Goal: Task Accomplishment & Management: Use online tool/utility

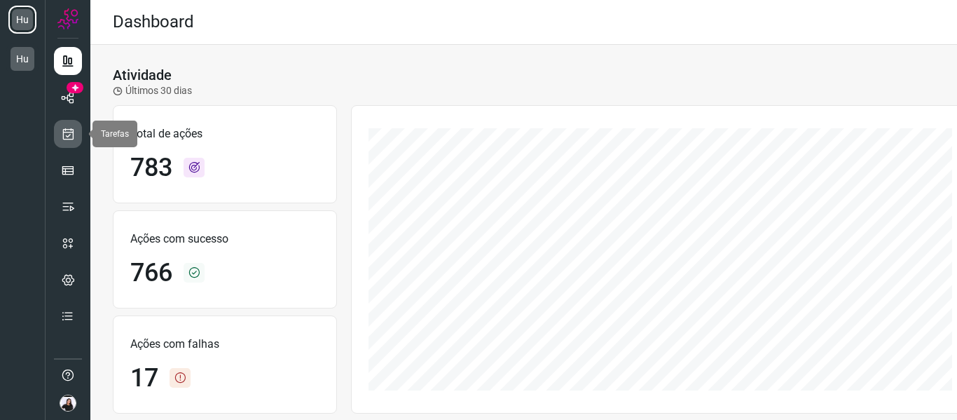
click at [67, 137] on icon at bounding box center [68, 134] width 15 height 14
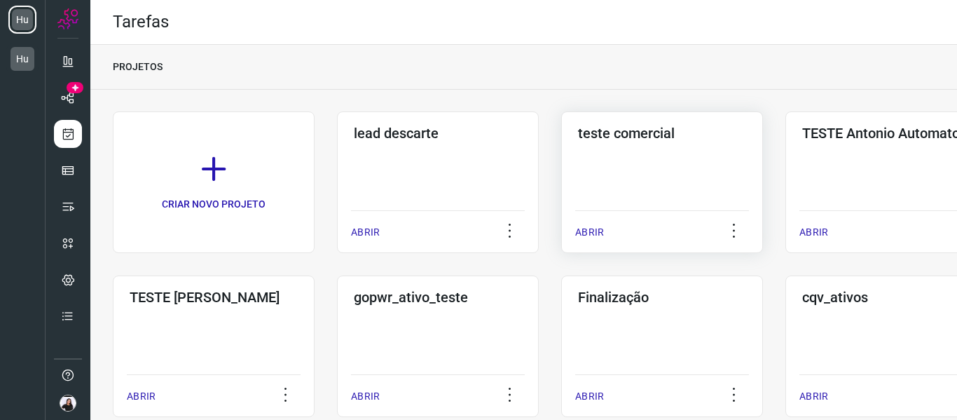
click at [638, 172] on div "teste comercial ABRIR" at bounding box center [662, 182] width 202 height 142
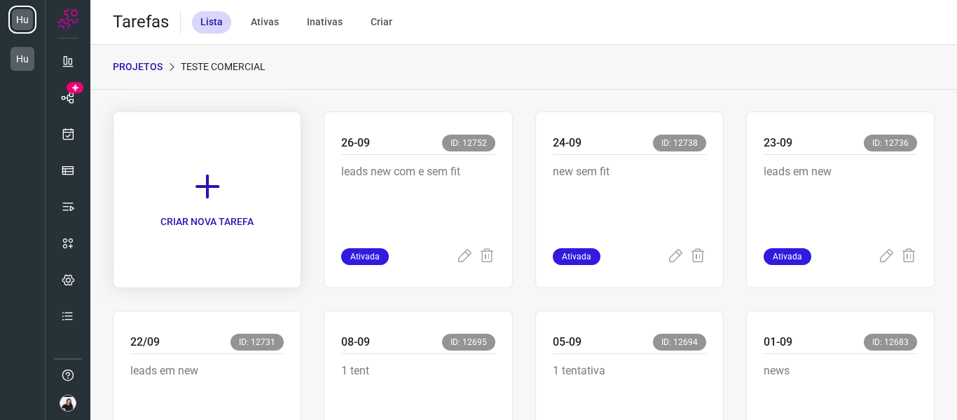
click at [282, 192] on link "CRIAR NOVA TAREFA" at bounding box center [207, 199] width 188 height 177
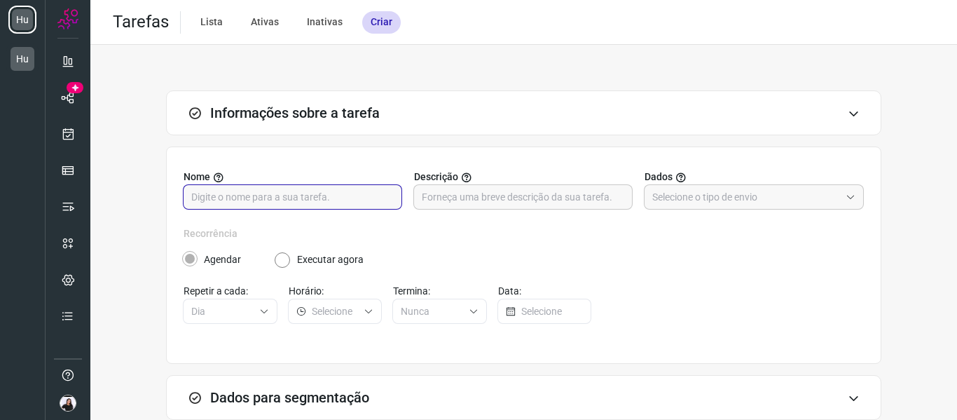
click at [266, 203] on input "text" at bounding box center [292, 197] width 202 height 24
type input "29-09"
click at [469, 195] on input "text" at bounding box center [523, 197] width 202 height 24
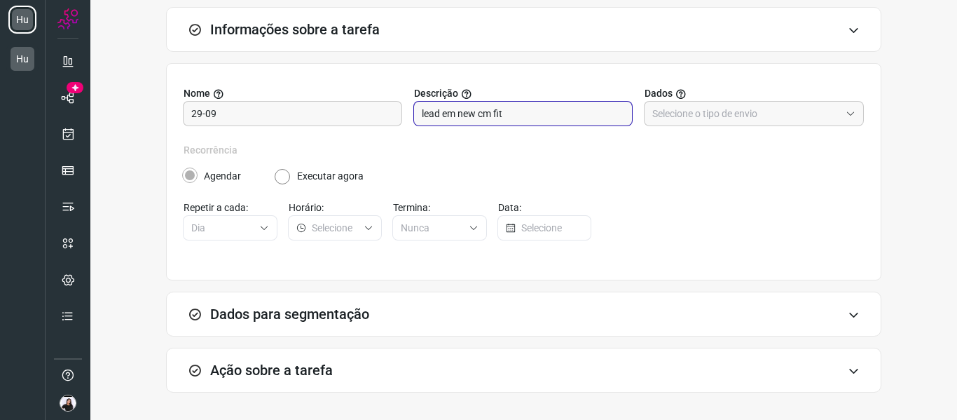
scroll to position [67, 0]
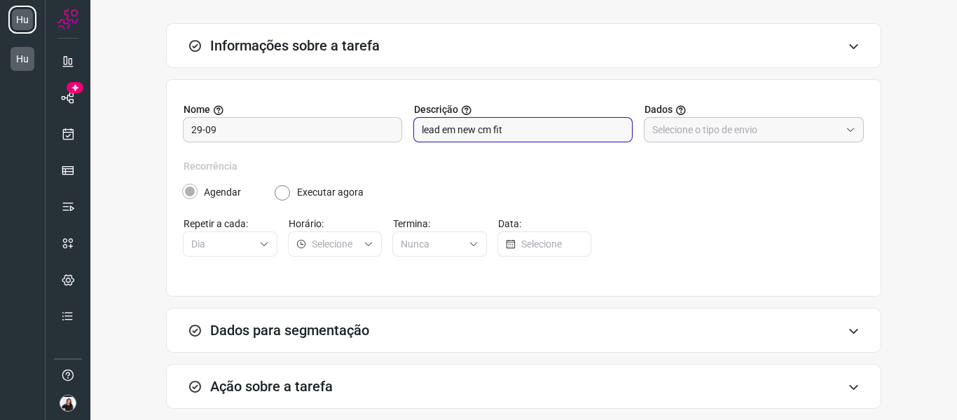
type input "lead em new cm fit"
click at [693, 126] on input "text" at bounding box center [746, 130] width 188 height 24
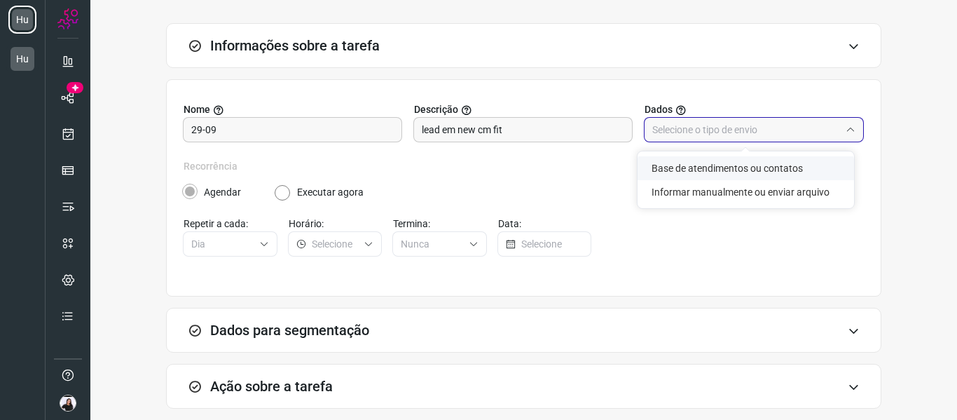
click at [708, 172] on li "Base de atendimentos ou contatos" at bounding box center [746, 168] width 216 height 24
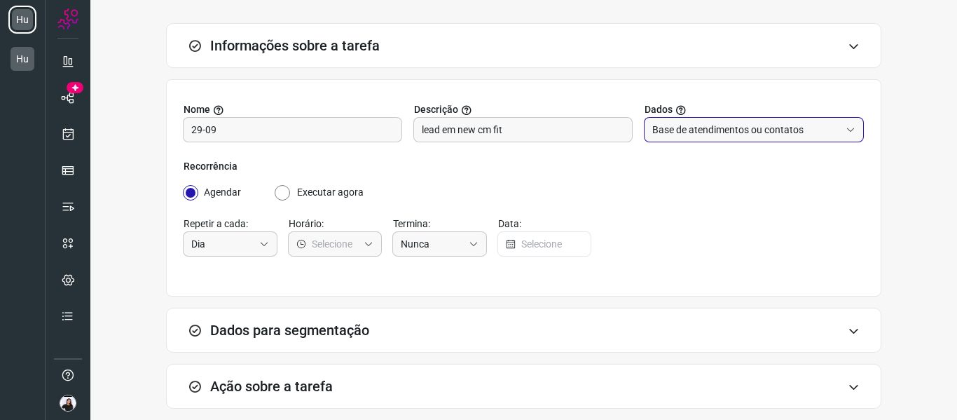
click at [669, 141] on input "Base de atendimentos ou contatos" at bounding box center [746, 130] width 188 height 24
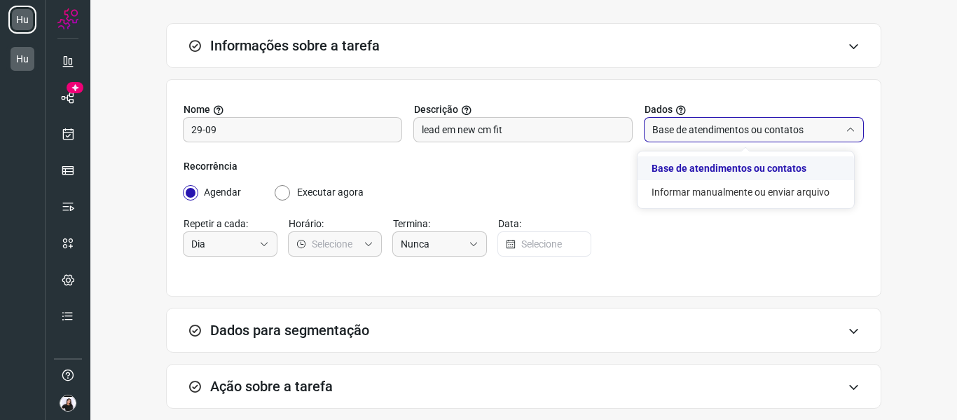
click at [669, 141] on input "Base de atendimentos ou contatos" at bounding box center [746, 130] width 188 height 24
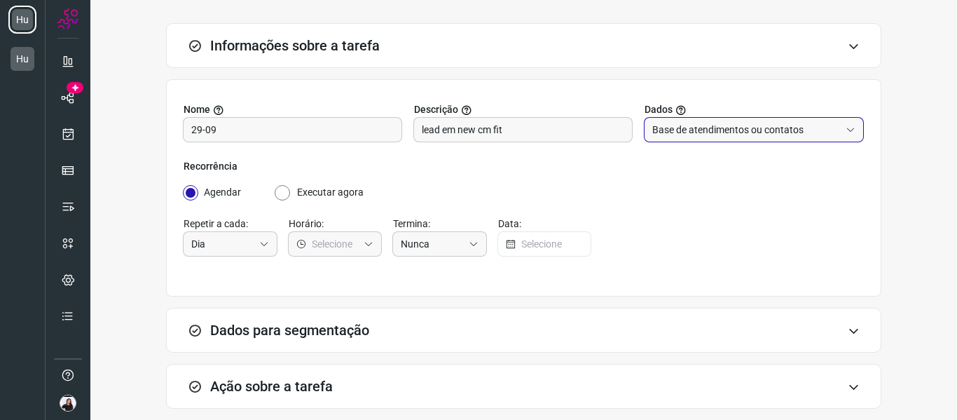
click at [670, 128] on input "Base de atendimentos ou contatos" at bounding box center [746, 130] width 188 height 24
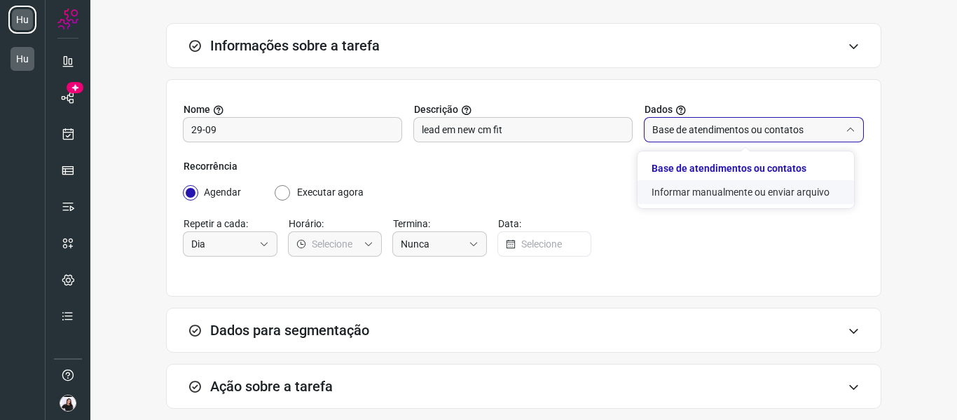
click at [682, 186] on li "Informar manualmente ou enviar arquivo" at bounding box center [746, 192] width 216 height 24
type input "Informar manualmente ou enviar arquivo"
radio input "false"
radio input "true"
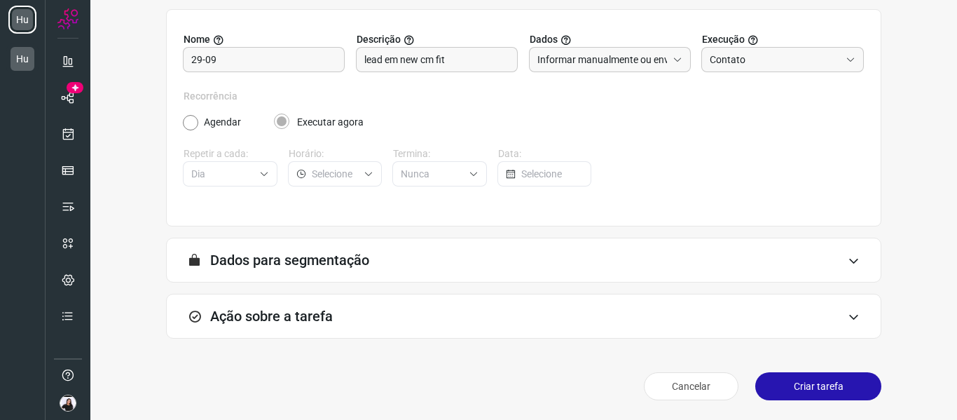
click at [289, 310] on h3 "Ação sobre a tarefa" at bounding box center [271, 316] width 123 height 17
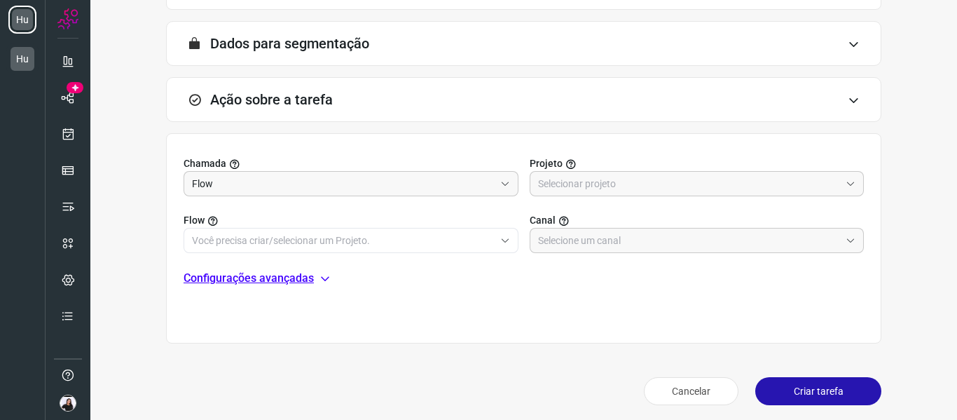
scroll to position [359, 0]
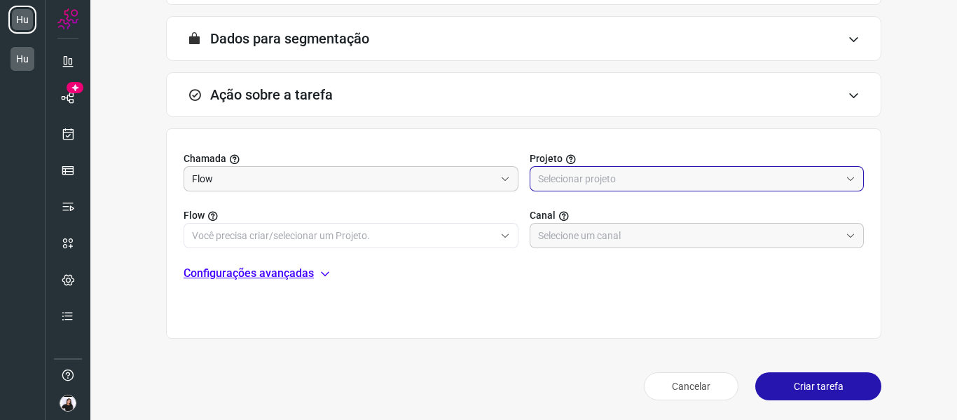
click at [650, 178] on input "text" at bounding box center [689, 179] width 303 height 24
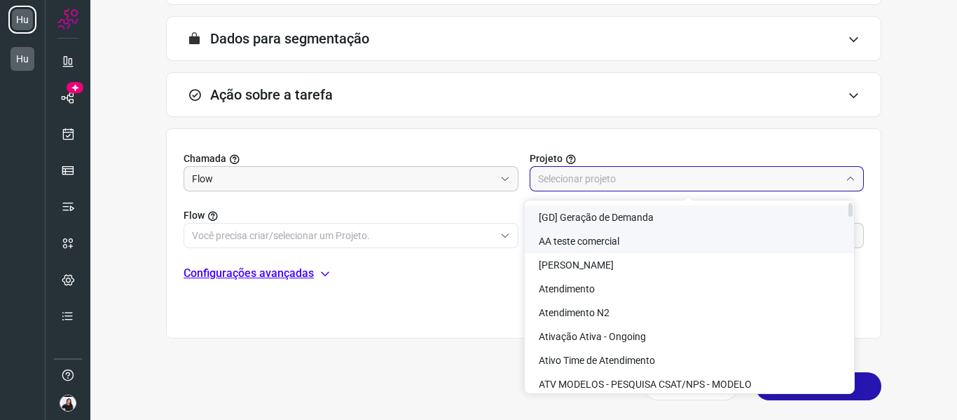
click at [607, 231] on li "AA teste comercial" at bounding box center [689, 241] width 329 height 24
type input "AA teste comercial"
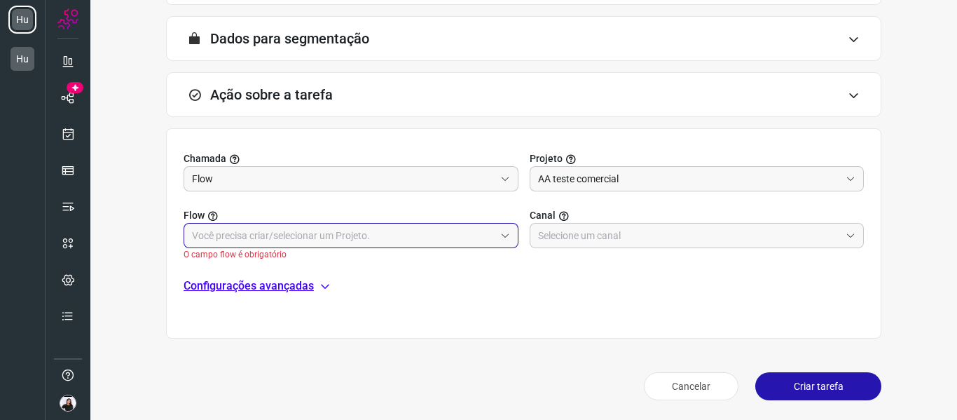
click at [412, 230] on input "text" at bounding box center [343, 235] width 303 height 24
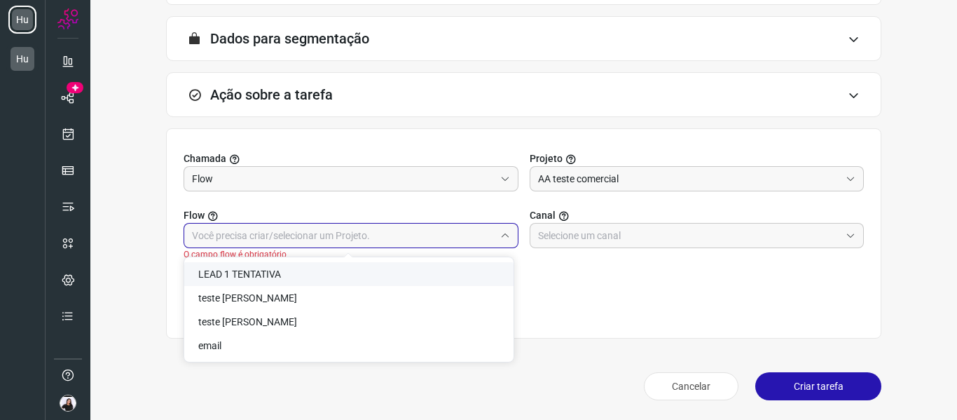
click at [383, 266] on li "LEAD 1 TENTATIVA" at bounding box center [348, 274] width 329 height 24
type input "LEAD 1 TENTATIVA"
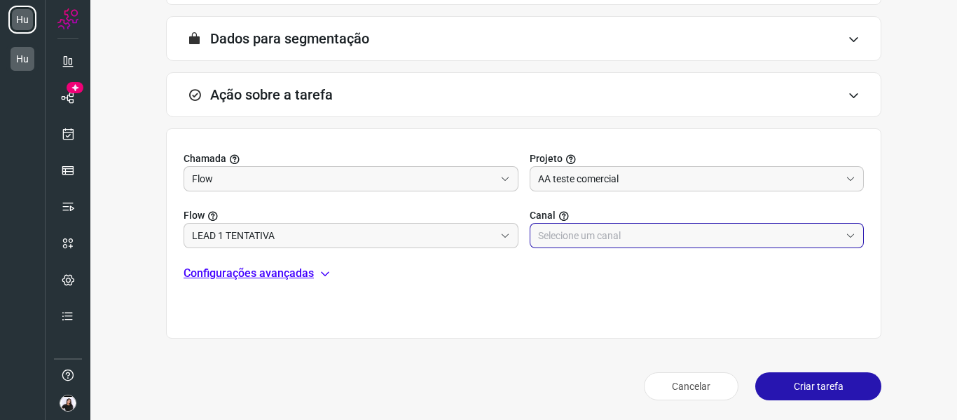
click at [555, 237] on input "text" at bounding box center [689, 235] width 303 height 24
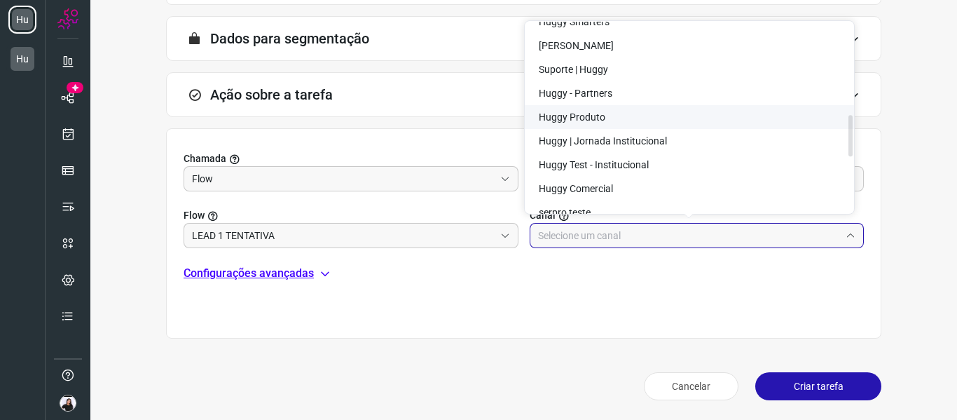
scroll to position [424, 0]
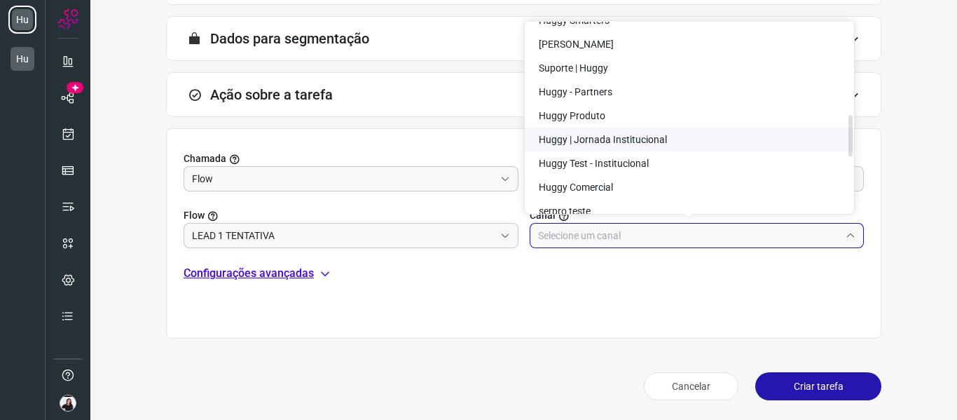
click at [607, 134] on span "Huggy | Jornada Institucional" at bounding box center [603, 139] width 128 height 11
type input "Huggy | Jornada Institucional"
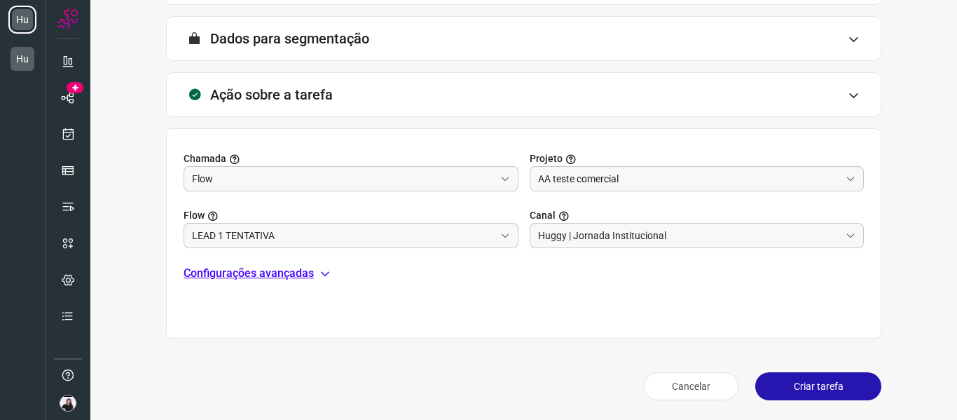
click at [806, 387] on button "Criar tarefa" at bounding box center [818, 386] width 126 height 28
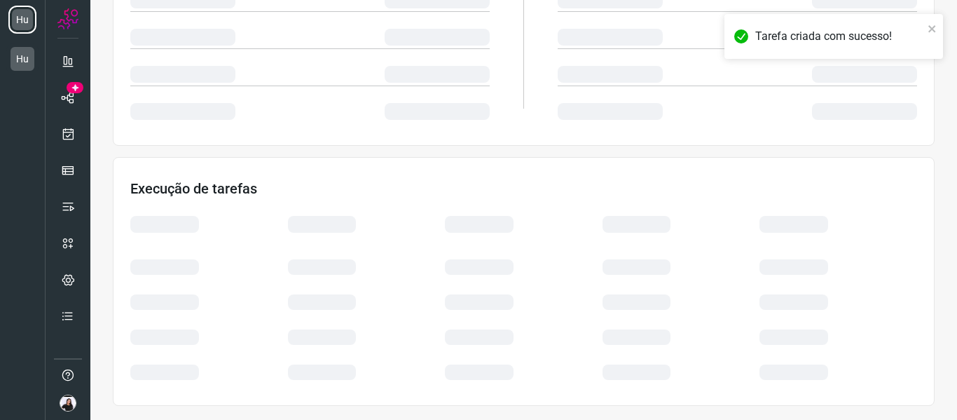
scroll to position [304, 0]
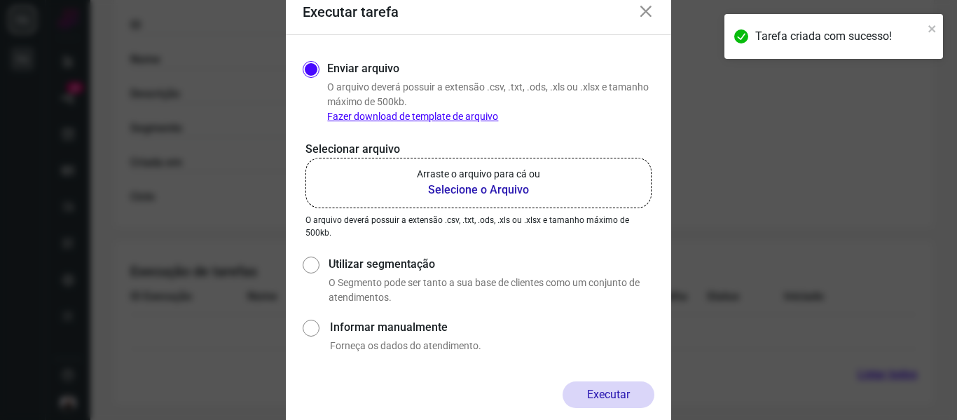
click at [489, 191] on b "Selecione o Arquivo" at bounding box center [478, 189] width 123 height 17
click at [0, 0] on input "Arraste o arquivo para cá ou Selecione o Arquivo" at bounding box center [0, 0] width 0 height 0
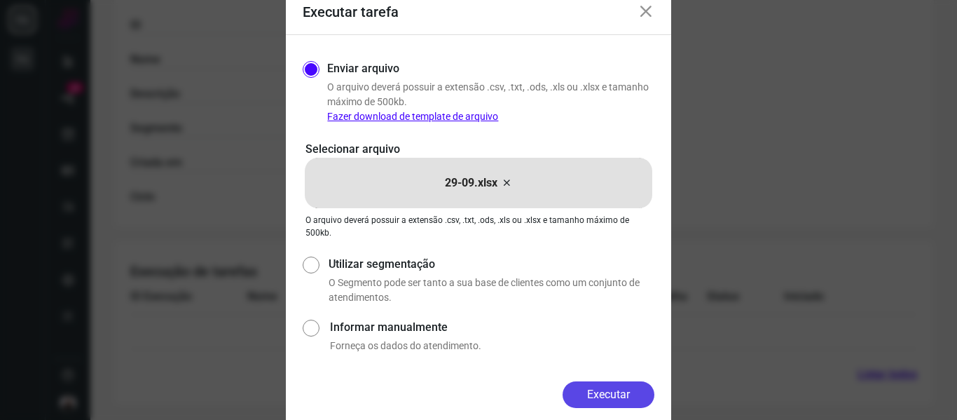
click at [607, 397] on button "Executar" at bounding box center [609, 394] width 92 height 27
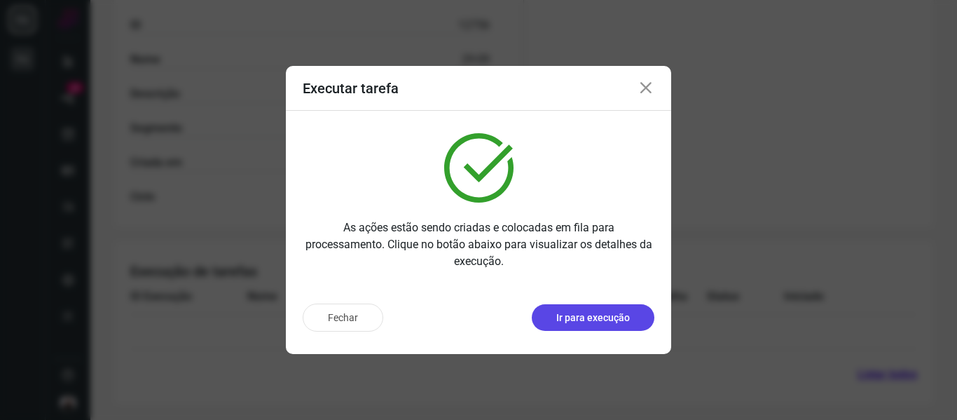
click at [607, 324] on p "Ir para execução" at bounding box center [593, 317] width 74 height 15
